Goal: Task Accomplishment & Management: Use online tool/utility

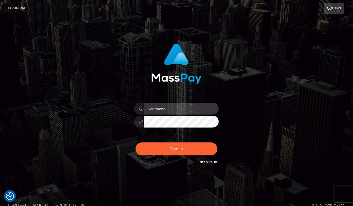
type input "aluasupport"
click at [177, 149] on button "Sign in" at bounding box center [177, 148] width 82 height 13
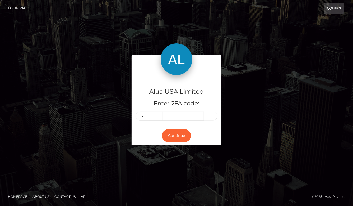
type input "5"
type input "2"
type input "3"
type input "9"
type input "0"
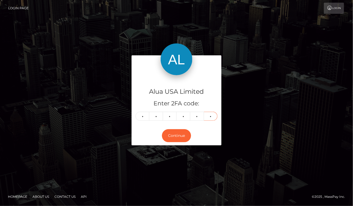
type input "2"
click at [177, 135] on button "Continue" at bounding box center [176, 135] width 29 height 13
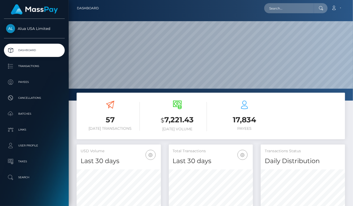
scroll to position [93, 84]
click at [296, 10] on input "text" at bounding box center [289, 8] width 50 height 10
paste input "67ed00c2c551fa19fe0af738"
type input "67ed00c2c551fa19fe0af738"
